Goal: Download file/media

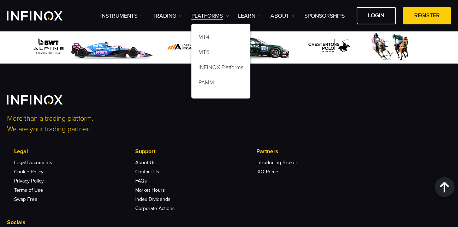
scroll to position [2289, 0]
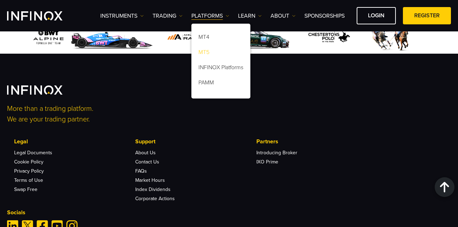
click at [206, 52] on link "MT5" at bounding box center [221, 53] width 59 height 15
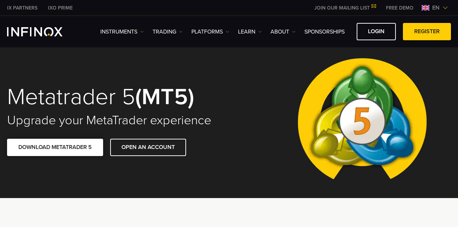
click at [52, 144] on link "DOWNLOAD METATRADER 5" at bounding box center [55, 147] width 96 height 17
